Goal: Task Accomplishment & Management: Use online tool/utility

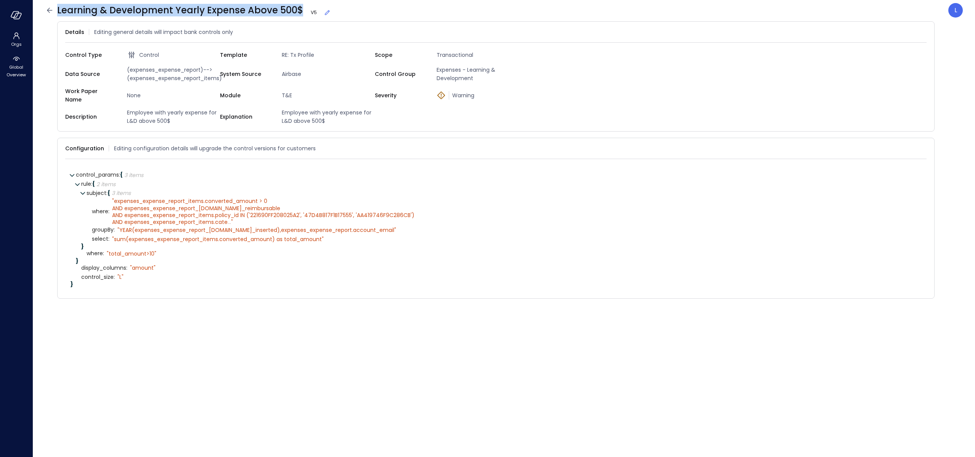
drag, startPoint x: 56, startPoint y: 11, endPoint x: 298, endPoint y: 10, distance: 241.7
click at [291, 9] on span "Learning & Development Yearly Expense Above 500$ V 5" at bounding box center [194, 10] width 274 height 12
click at [323, 13] on icon at bounding box center [327, 13] width 8 height 8
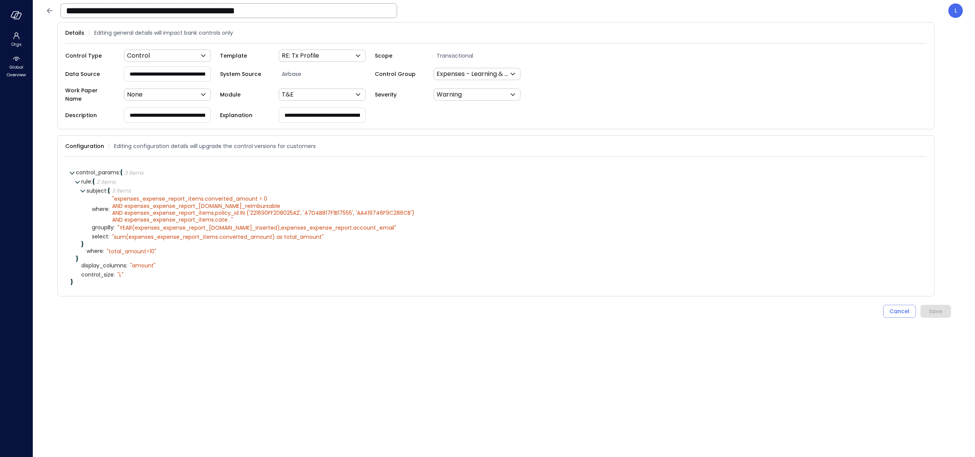
click at [327, 13] on input "**********" at bounding box center [229, 11] width 336 height 20
drag, startPoint x: 334, startPoint y: 12, endPoint x: 355, endPoint y: 25, distance: 24.7
click at [355, 14] on input "**********" at bounding box center [229, 11] width 336 height 20
click at [242, 331] on form "**********" at bounding box center [504, 233] width 894 height 422
click at [15, 17] on icon "button" at bounding box center [15, 14] width 8 height 6
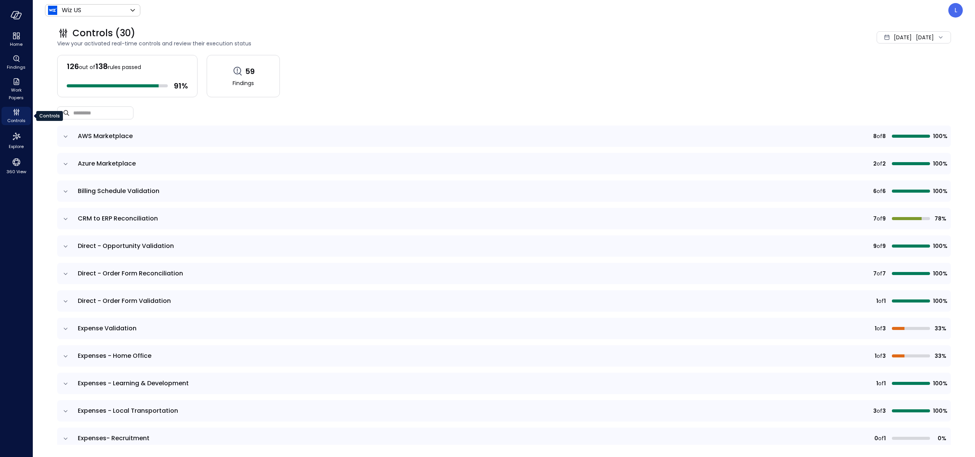
click at [14, 112] on icon "Controls" at bounding box center [14, 113] width 1 height 4
click at [12, 117] on span "Controls" at bounding box center [16, 121] width 18 height 8
click at [16, 118] on span "Controls" at bounding box center [16, 121] width 18 height 8
click at [16, 117] on span "Controls" at bounding box center [16, 121] width 18 height 8
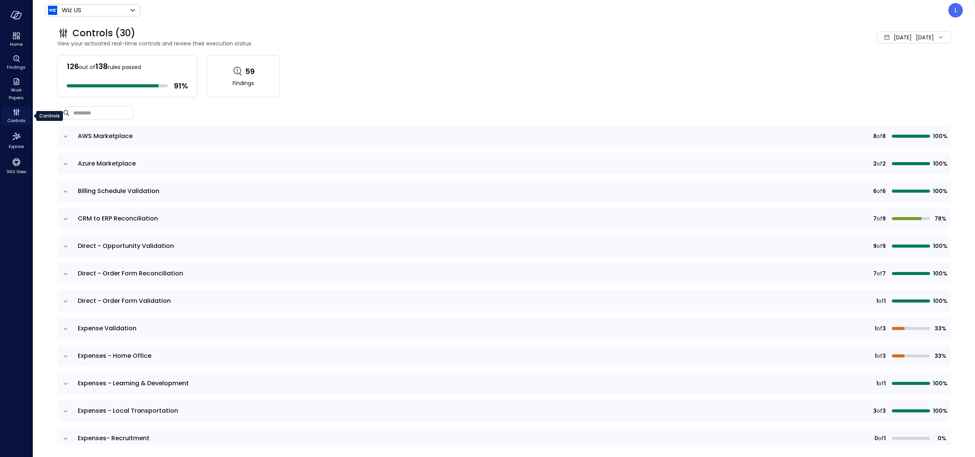
click at [16, 117] on span "Controls" at bounding box center [16, 121] width 18 height 8
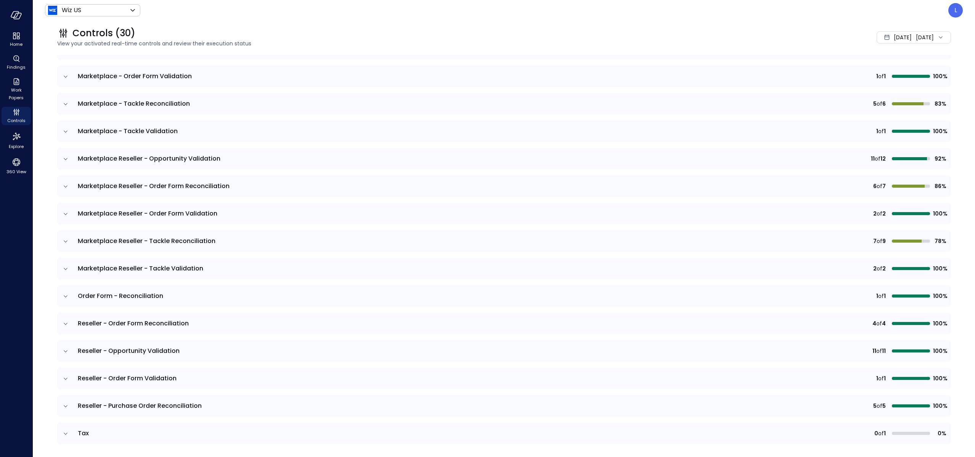
scroll to position [504, 0]
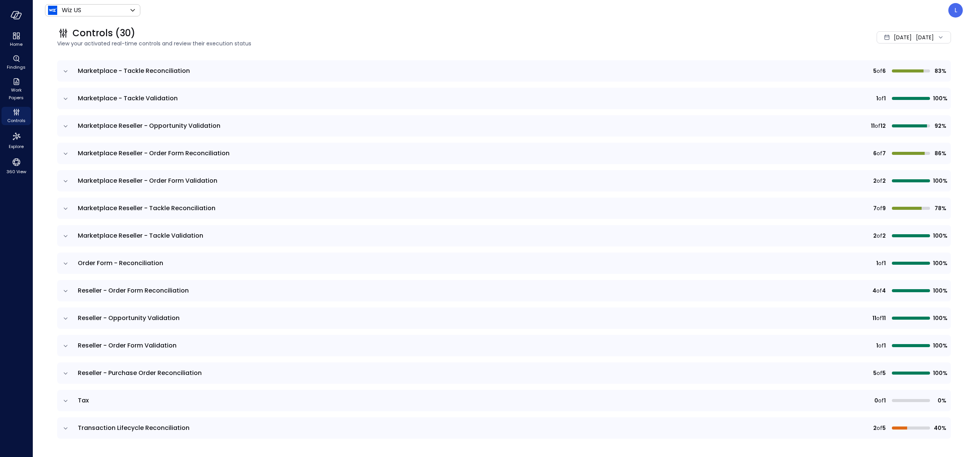
click at [68, 264] on icon "expand row" at bounding box center [66, 264] width 8 height 8
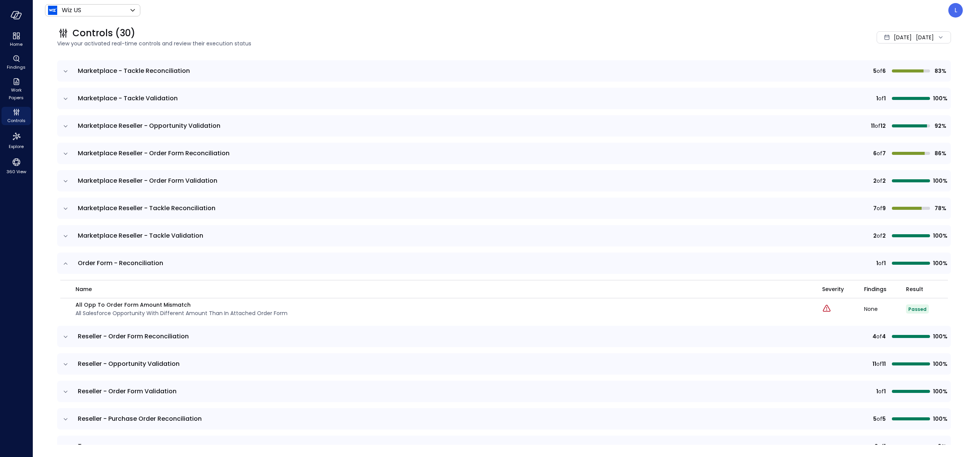
click at [68, 263] on icon "expand row" at bounding box center [66, 264] width 8 height 8
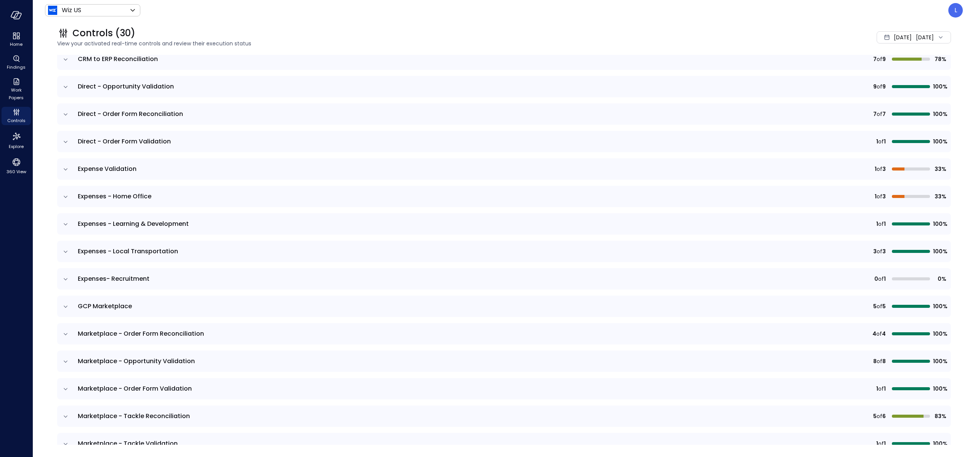
scroll to position [0, 0]
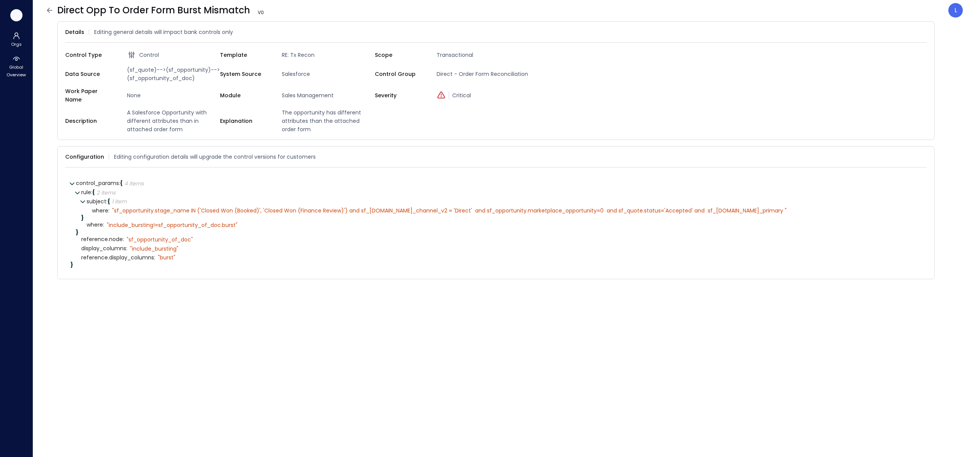
click at [13, 13] on icon "button" at bounding box center [16, 15] width 11 height 8
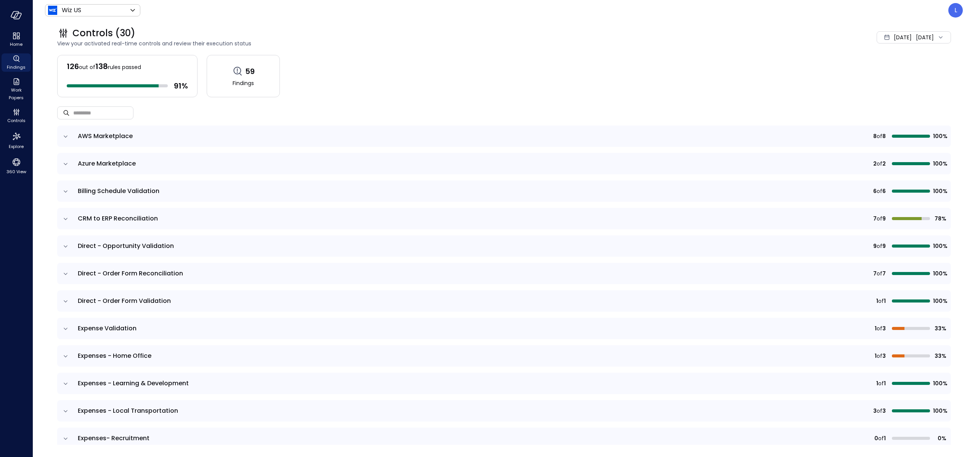
click at [12, 61] on icon "Findings" at bounding box center [16, 58] width 9 height 9
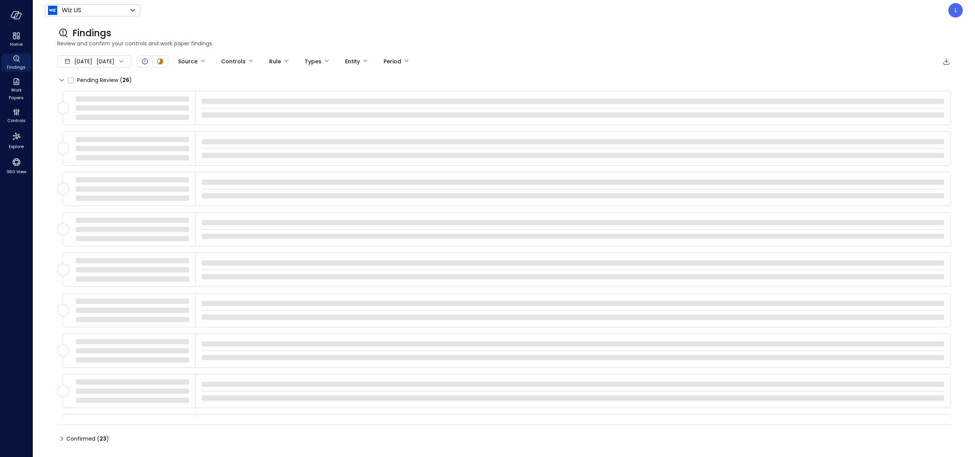
click at [125, 60] on icon at bounding box center [121, 62] width 8 height 8
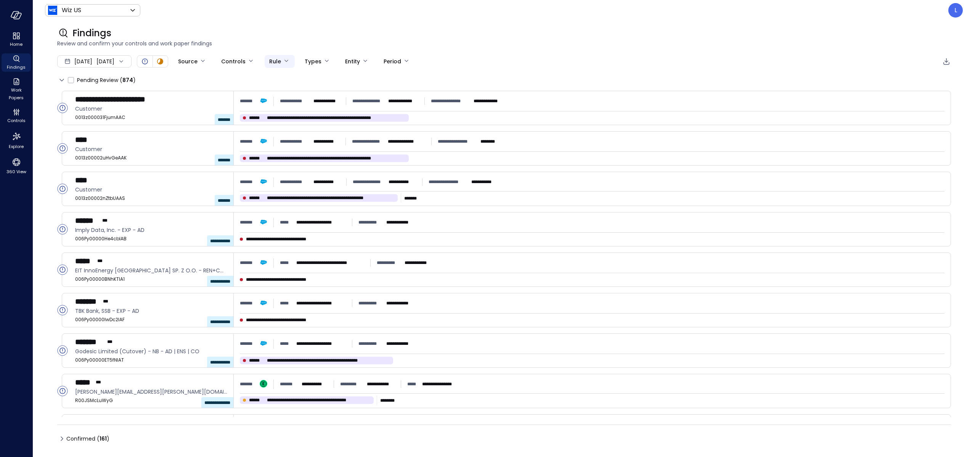
click at [312, 60] on body "**********" at bounding box center [487, 228] width 975 height 457
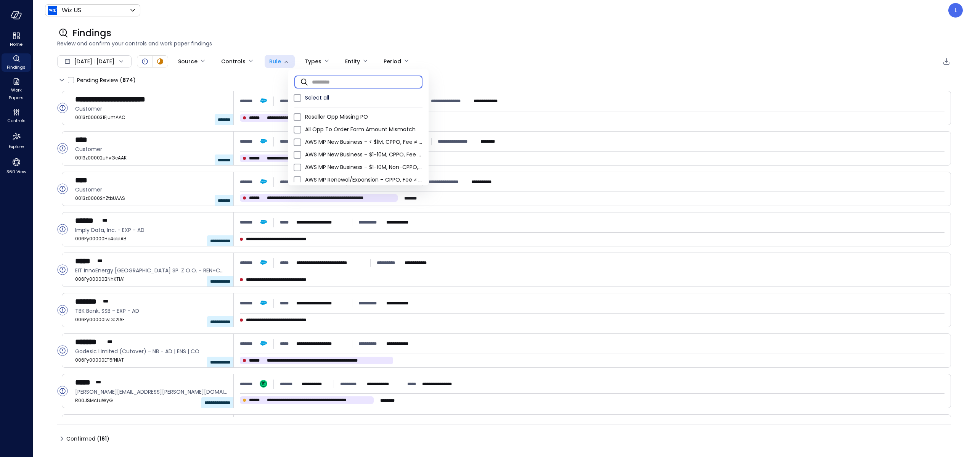
click at [315, 83] on input "text" at bounding box center [367, 82] width 111 height 20
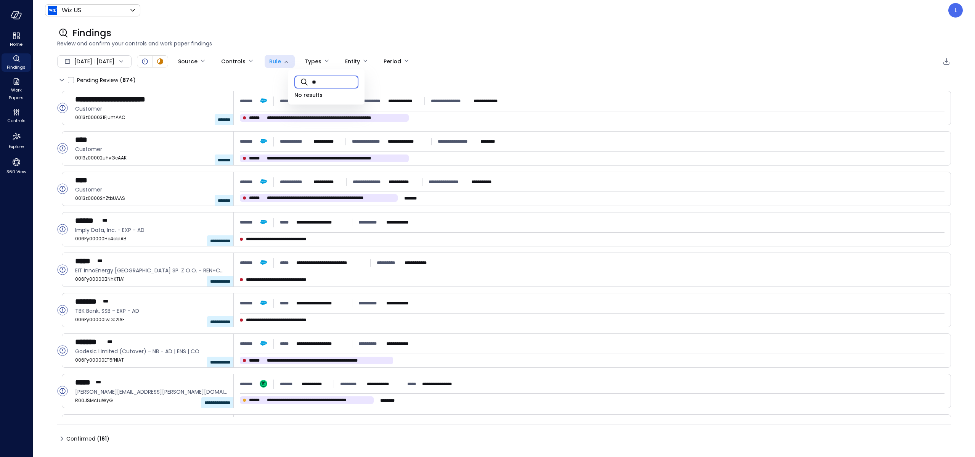
type input "*"
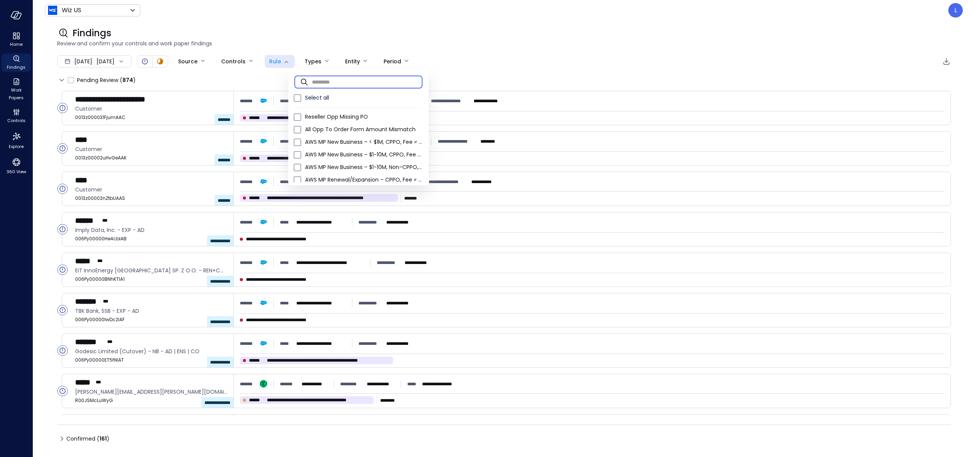
click at [47, 118] on div at bounding box center [487, 228] width 975 height 457
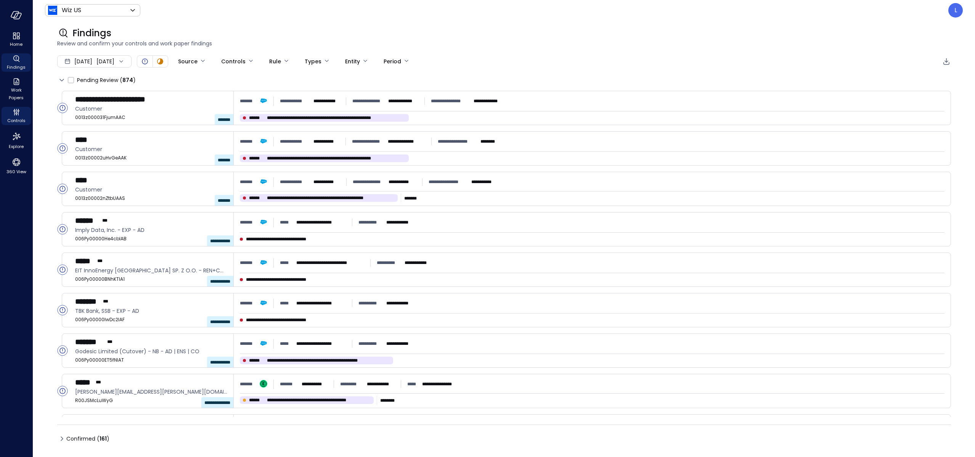
click at [9, 114] on div "Controls" at bounding box center [16, 116] width 29 height 18
click at [12, 116] on icon "Controls" at bounding box center [16, 112] width 9 height 9
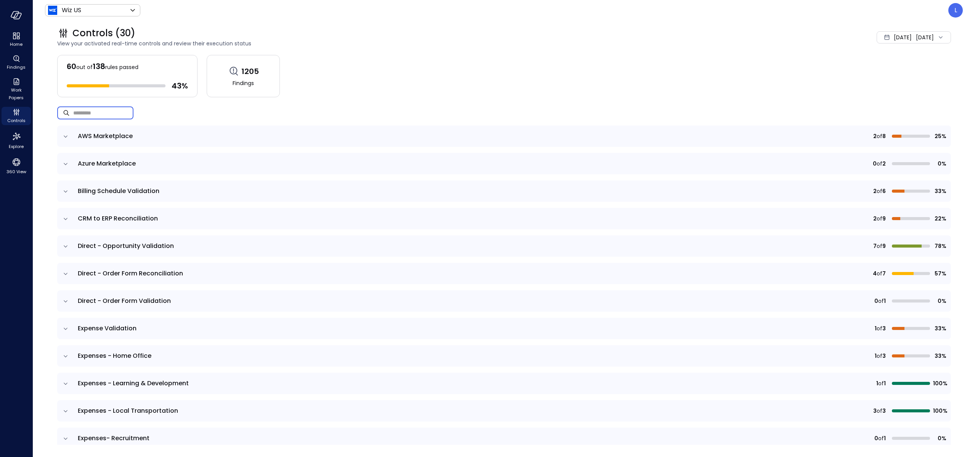
click at [101, 105] on input "text" at bounding box center [103, 113] width 60 height 20
click at [91, 112] on input "text" at bounding box center [103, 113] width 60 height 20
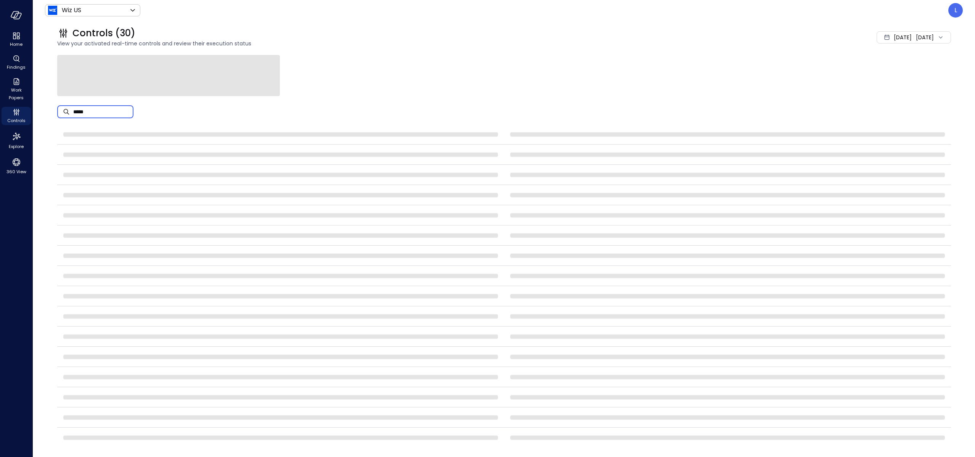
type input "*****"
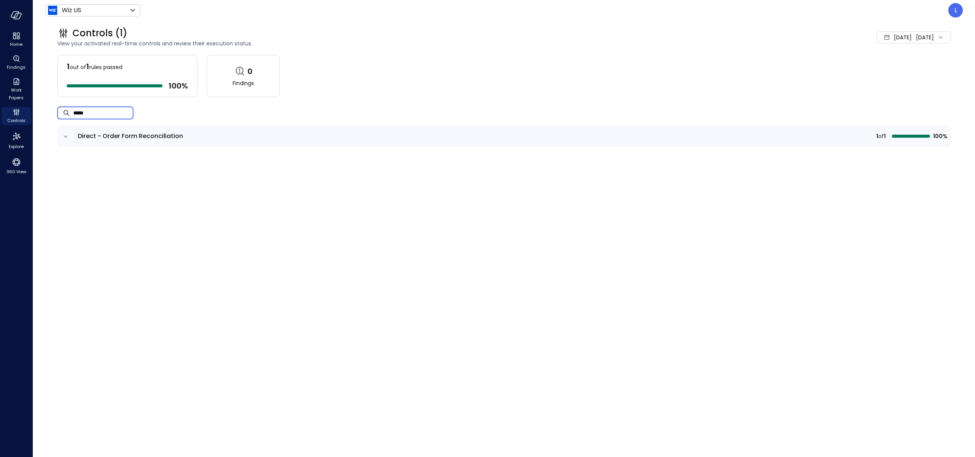
click at [65, 138] on icon "expand row" at bounding box center [66, 137] width 8 height 8
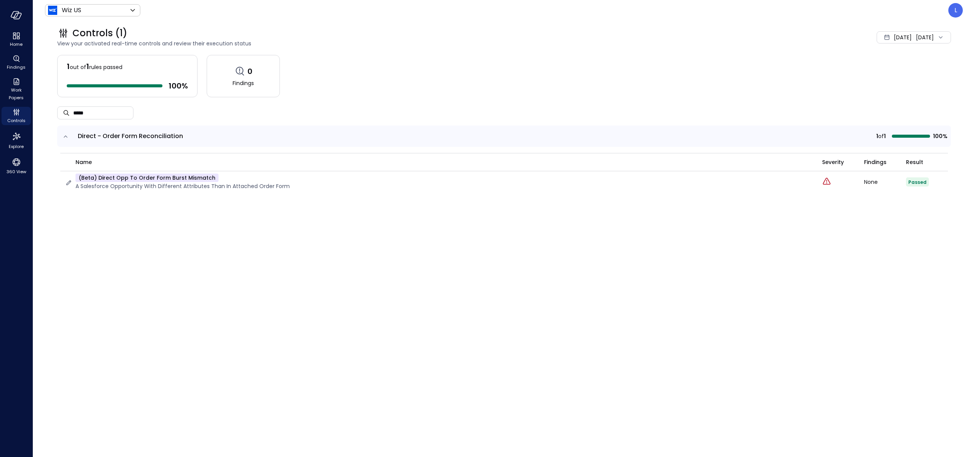
click at [146, 179] on p "(beta) Direct Opp To Order Form Burst Mismatch" at bounding box center [146, 177] width 143 height 8
click at [332, 284] on div "1 out of 1 rules passed 100 % 0 Findings ​ ***** ​ Direct - Order Form Reconcil…" at bounding box center [504, 250] width 894 height 390
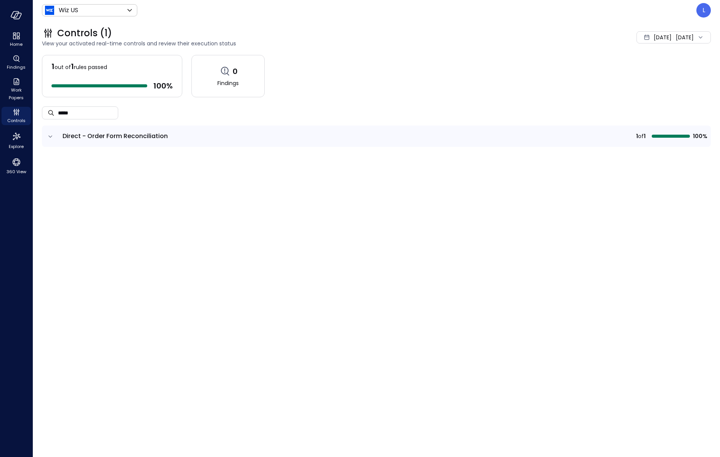
click at [111, 138] on span "Direct - Order Form Reconciliation" at bounding box center [115, 136] width 105 height 9
click at [51, 136] on icon "expand row" at bounding box center [50, 136] width 4 height 2
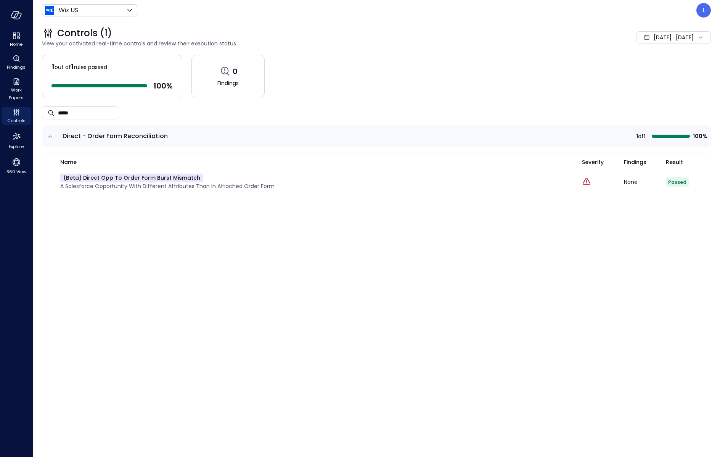
click at [660, 37] on div "Jan 1, 2025 Aug 25, 2025" at bounding box center [673, 37] width 74 height 12
click at [652, 83] on li "Current Year 2025" at bounding box center [651, 83] width 61 height 13
click at [349, 281] on div "1 out of 1 rules passed 100 % 0 Findings ​ ***** ​ Direct - Order Form Reconcil…" at bounding box center [376, 251] width 669 height 393
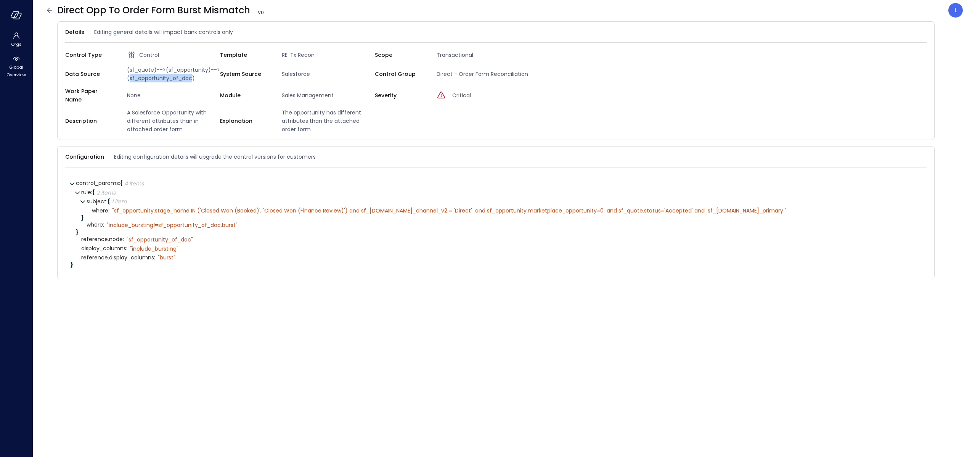
drag, startPoint x: 129, startPoint y: 79, endPoint x: 192, endPoint y: 79, distance: 62.9
click at [192, 79] on span "(sf_quote)-->(sf_opportunity)-->(sf_opportunity_of_doc)" at bounding box center [172, 74] width 96 height 17
drag, startPoint x: 627, startPoint y: 207, endPoint x: 761, endPoint y: 204, distance: 133.9
click at [761, 207] on div "" sf_opportunity.stage_name IN ('Closed Won (Booked)', 'Closed Won (Finance Rev…" at bounding box center [449, 210] width 674 height 7
click at [408, 354] on form "Details Editing general details will impact bank controls only Control Type Con…" at bounding box center [504, 232] width 894 height 423
